Goal: Check status: Check status

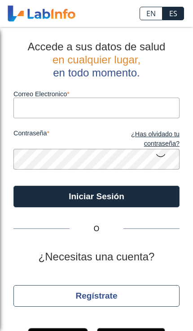
click at [43, 101] on input "Correo Electronico" at bounding box center [96, 108] width 166 height 20
type input "[EMAIL_ADDRESS][DOMAIN_NAME]"
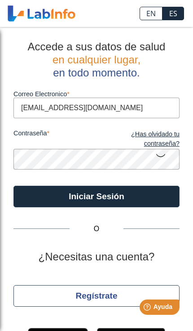
click at [97, 196] on button "Iniciar Sesión" at bounding box center [96, 197] width 166 height 22
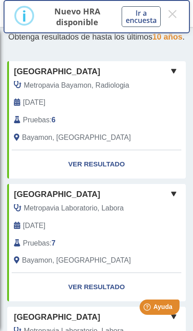
scroll to position [26, 0]
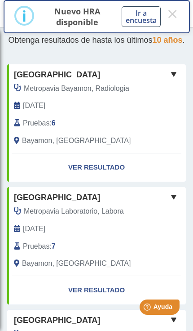
click at [84, 169] on link "Ver Resultado" at bounding box center [96, 167] width 179 height 28
click at [81, 177] on link "Ver Resultado" at bounding box center [96, 167] width 179 height 28
click at [175, 12] on button "×" at bounding box center [172, 14] width 13 height 16
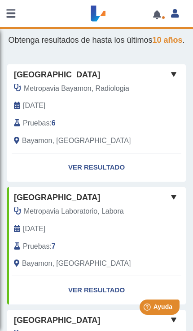
click at [83, 168] on link "Ver Resultado" at bounding box center [96, 167] width 179 height 28
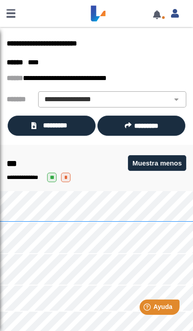
click at [35, 122] on icon at bounding box center [33, 125] width 5 height 7
